Goal: Information Seeking & Learning: Learn about a topic

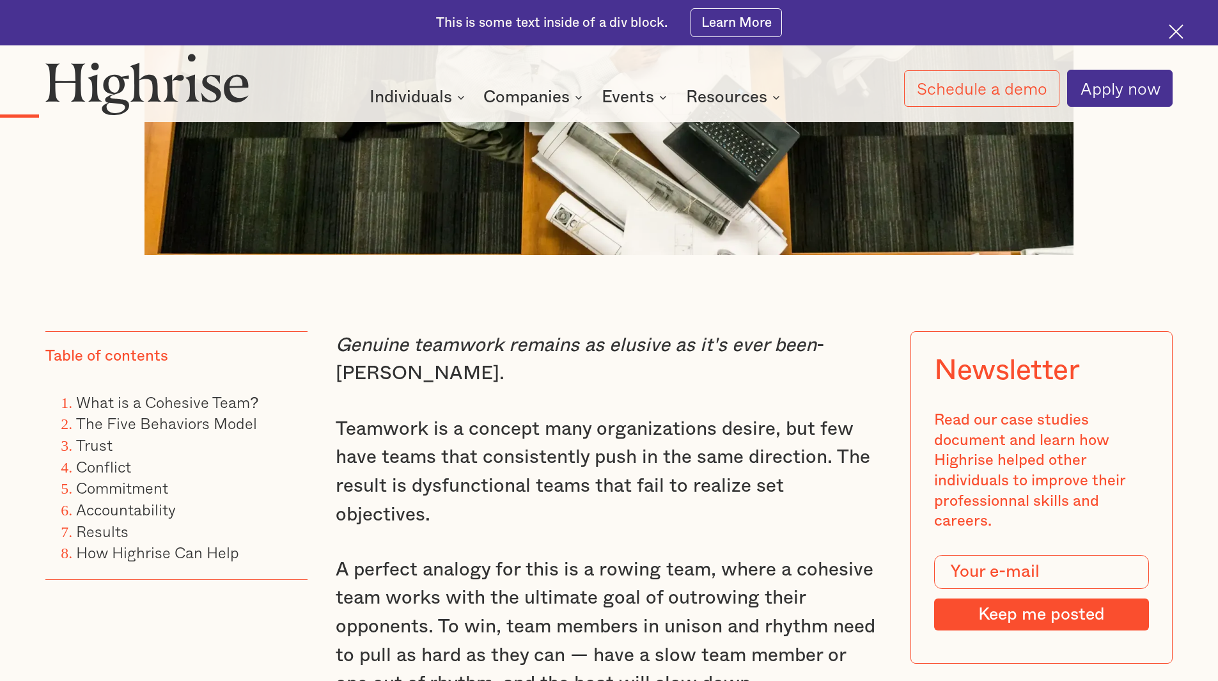
scroll to position [1023, 0]
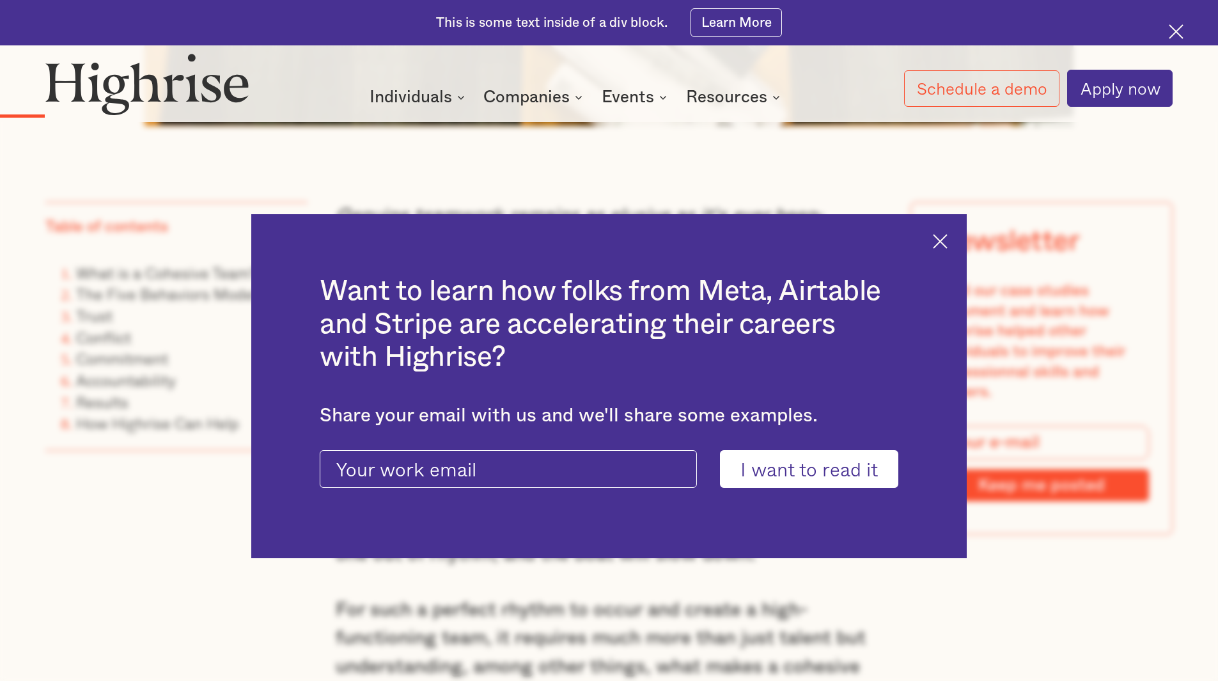
click at [948, 239] on img at bounding box center [940, 241] width 15 height 15
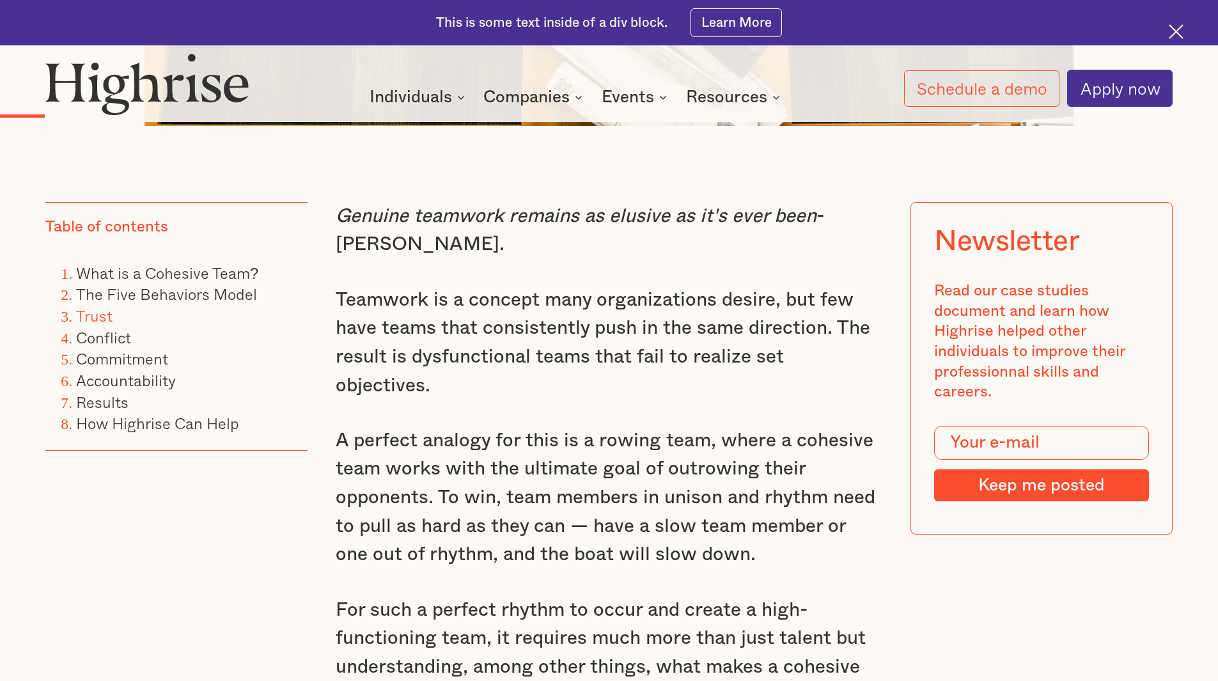
click at [96, 325] on link "Trust" at bounding box center [94, 316] width 36 height 24
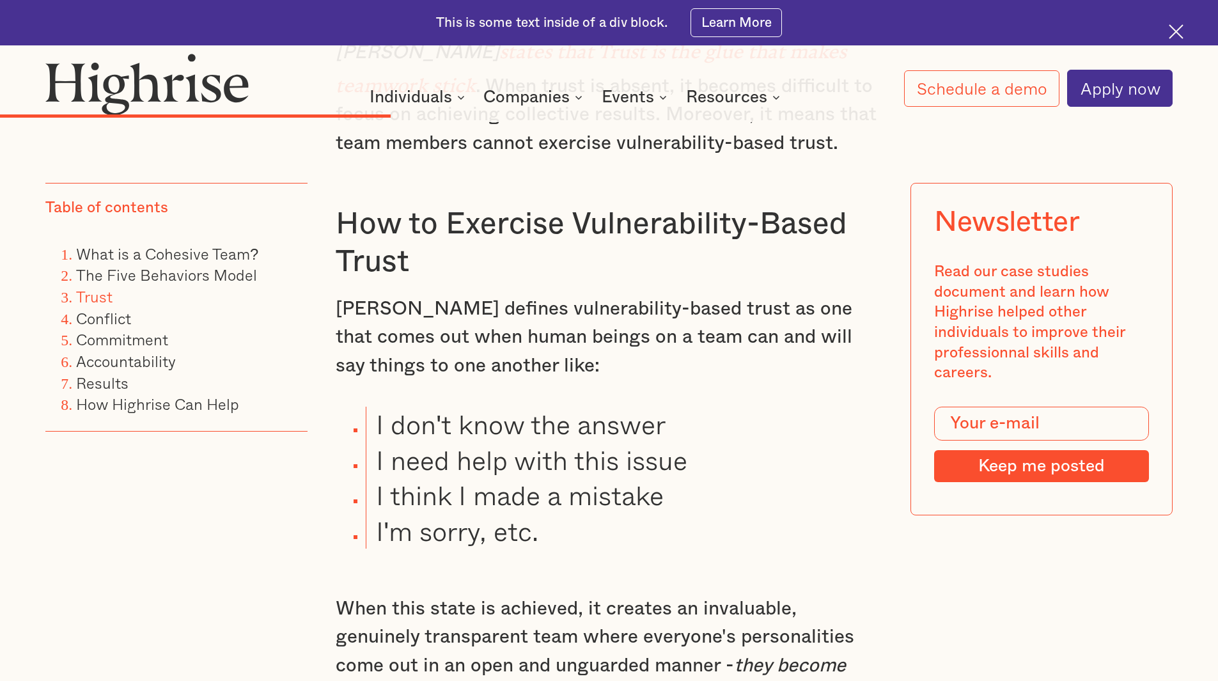
scroll to position [3850, 0]
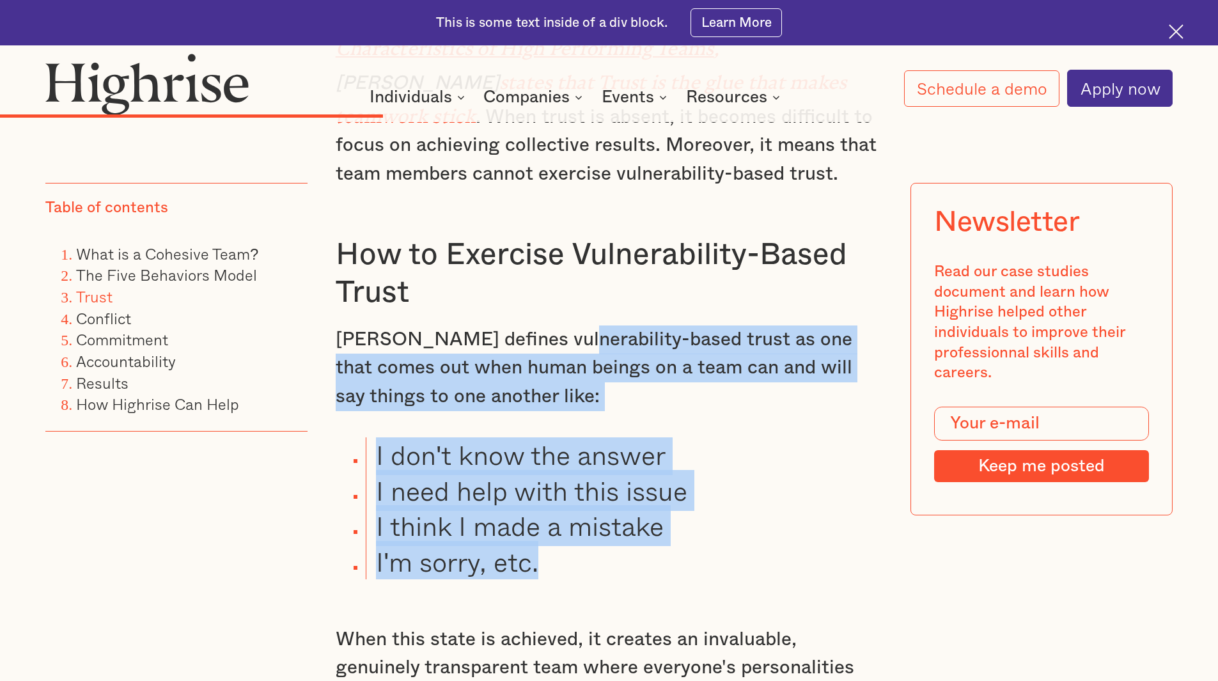
drag, startPoint x: 553, startPoint y: 299, endPoint x: 570, endPoint y: 525, distance: 227.1
click at [570, 525] on div "What is a Cohesive Team? A cohesive team refers to a group of individuals who w…" at bounding box center [610, 359] width 548 height 4270
copy div "vulnerability-based trust as one that comes out when human beings on a team can…"
click at [759, 372] on div "What is a Cohesive Team? A cohesive team refers to a group of individuals who w…" at bounding box center [610, 359] width 548 height 4270
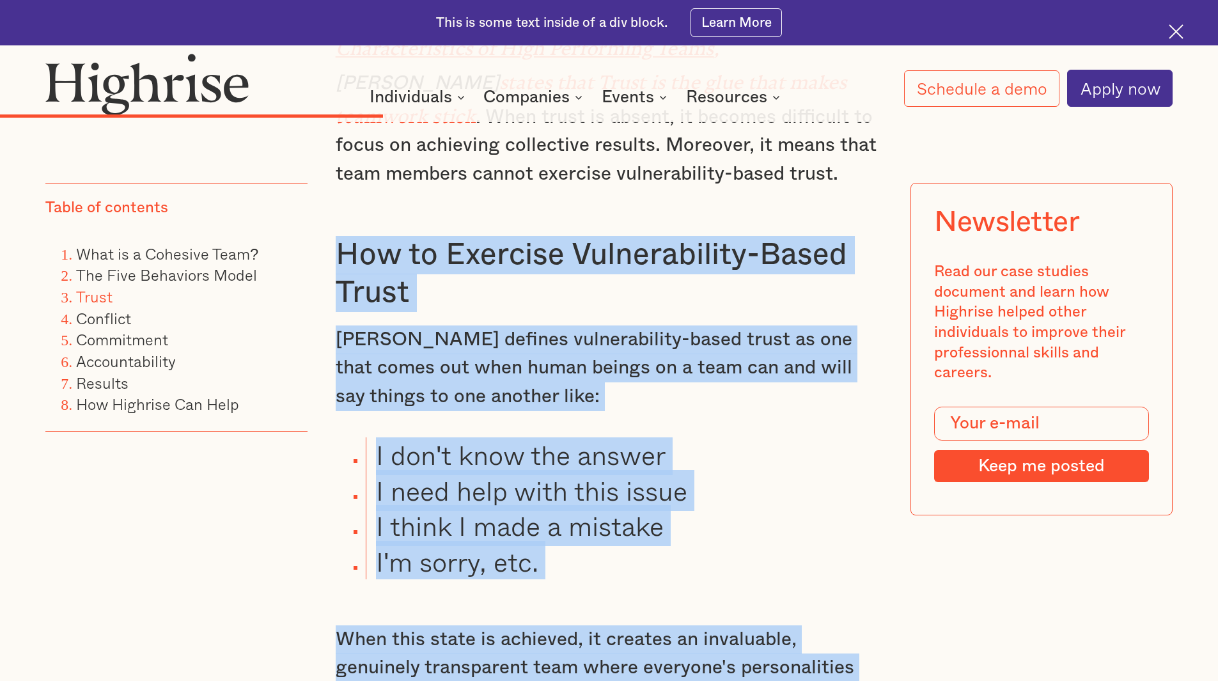
drag, startPoint x: 333, startPoint y: 211, endPoint x: 801, endPoint y: 624, distance: 624.5
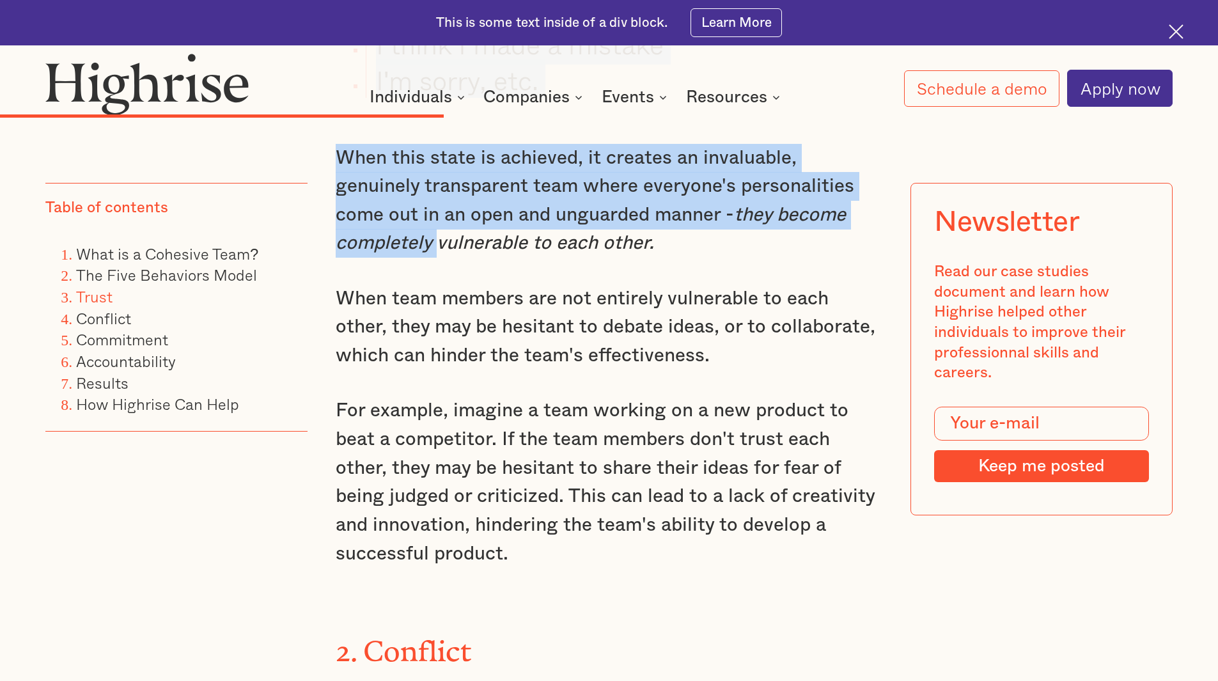
scroll to position [4298, 0]
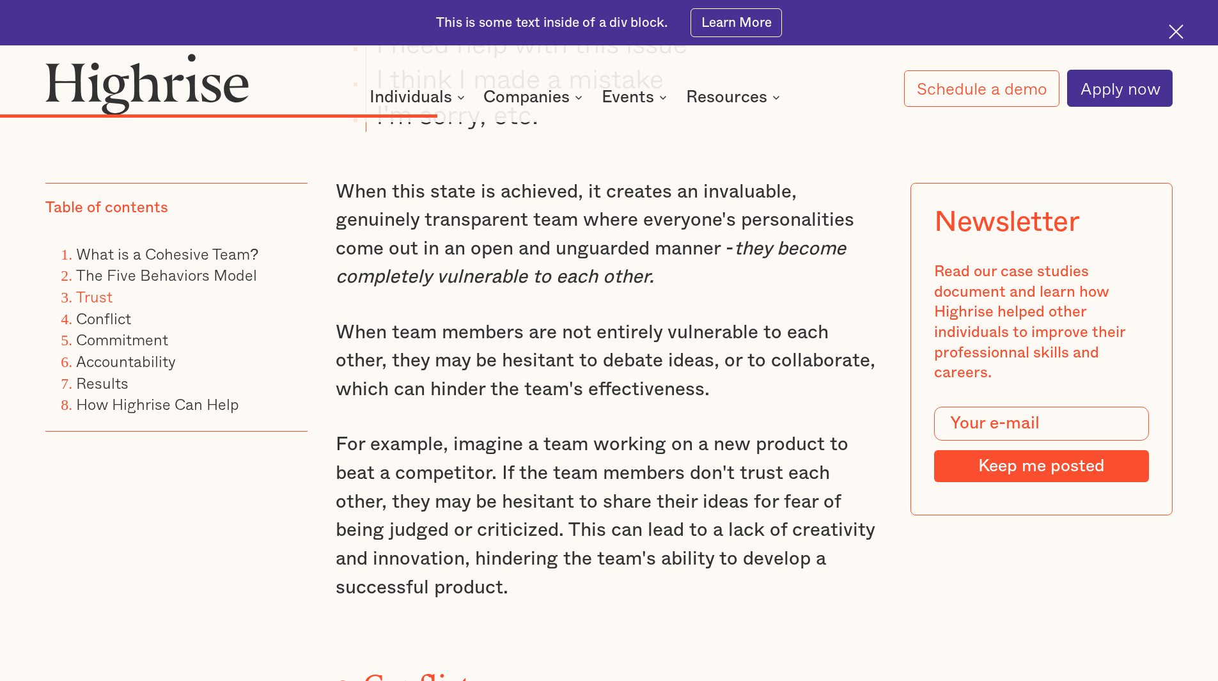
click at [414, 554] on p "For example, imagine a team working on a new product to beat a competitor. If t…" at bounding box center [610, 515] width 548 height 171
click at [414, 553] on p "For example, imagine a team working on a new product to beat a competitor. If t…" at bounding box center [610, 515] width 548 height 171
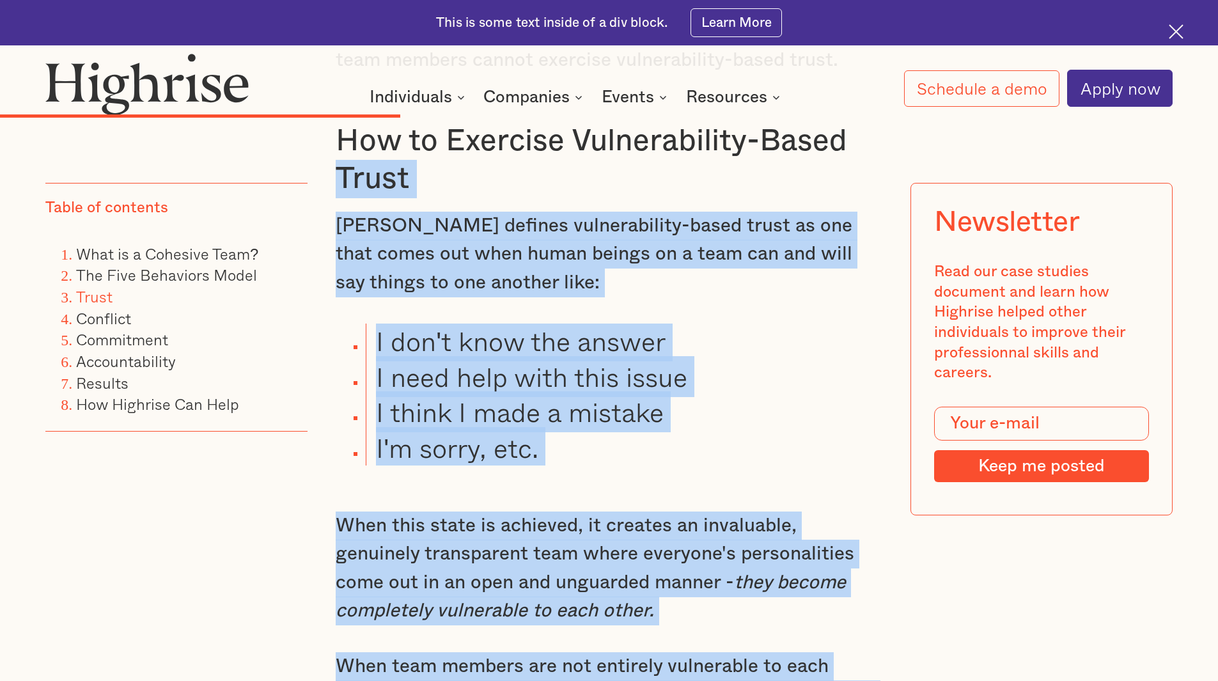
scroll to position [3914, 0]
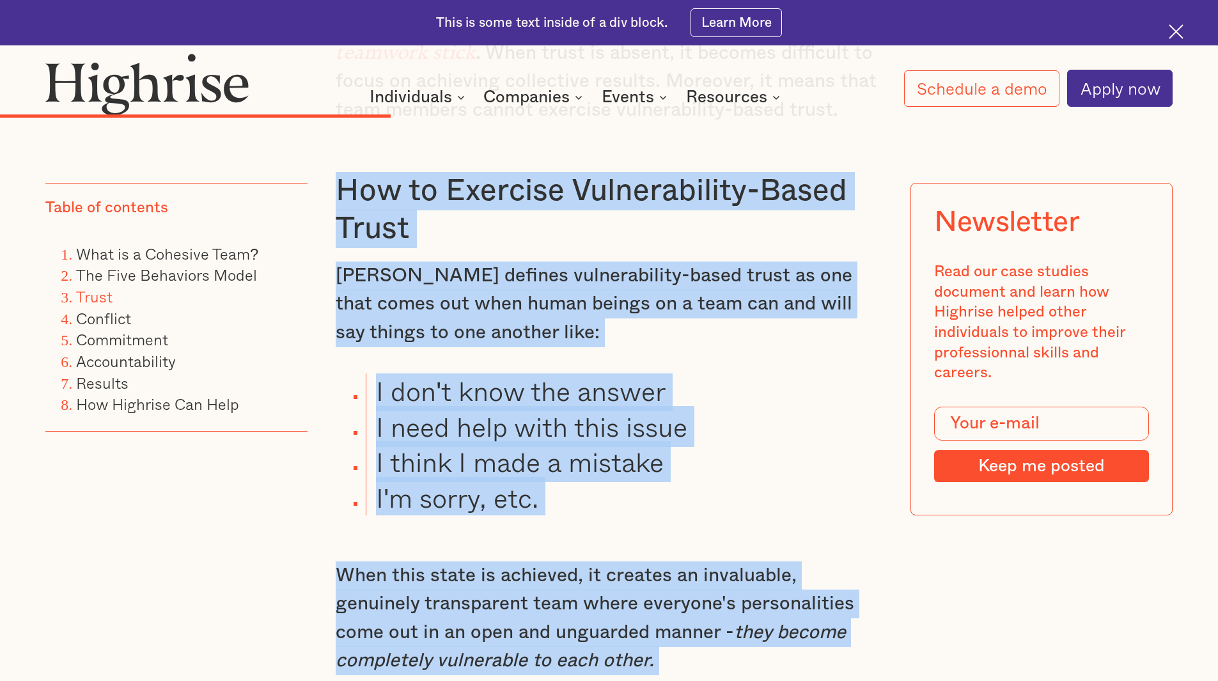
drag, startPoint x: 407, startPoint y: 549, endPoint x: 341, endPoint y: 165, distance: 390.0
click at [341, 165] on div "What is a Cohesive Team? A cohesive team refers to a group of individuals who w…" at bounding box center [610, 295] width 548 height 4270
copy div "How to Exercise Vulnerability-Based Trust [PERSON_NAME] defines vulnerability-b…"
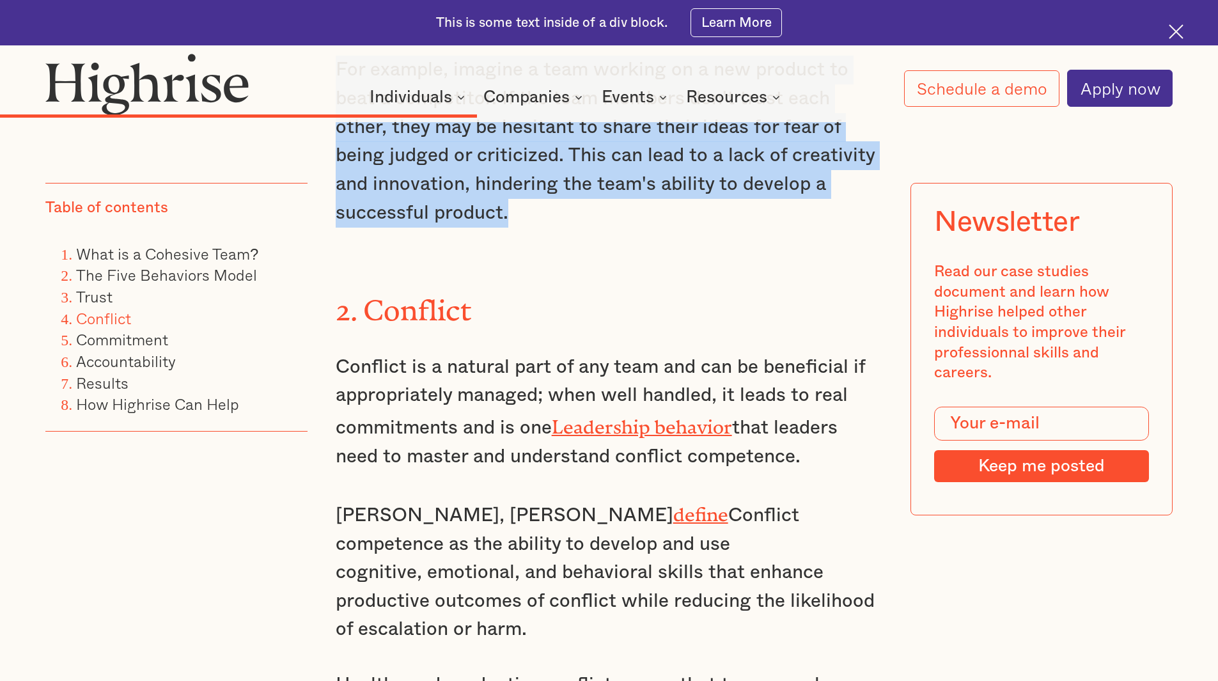
scroll to position [4681, 0]
